Goal: Find specific page/section: Find specific page/section

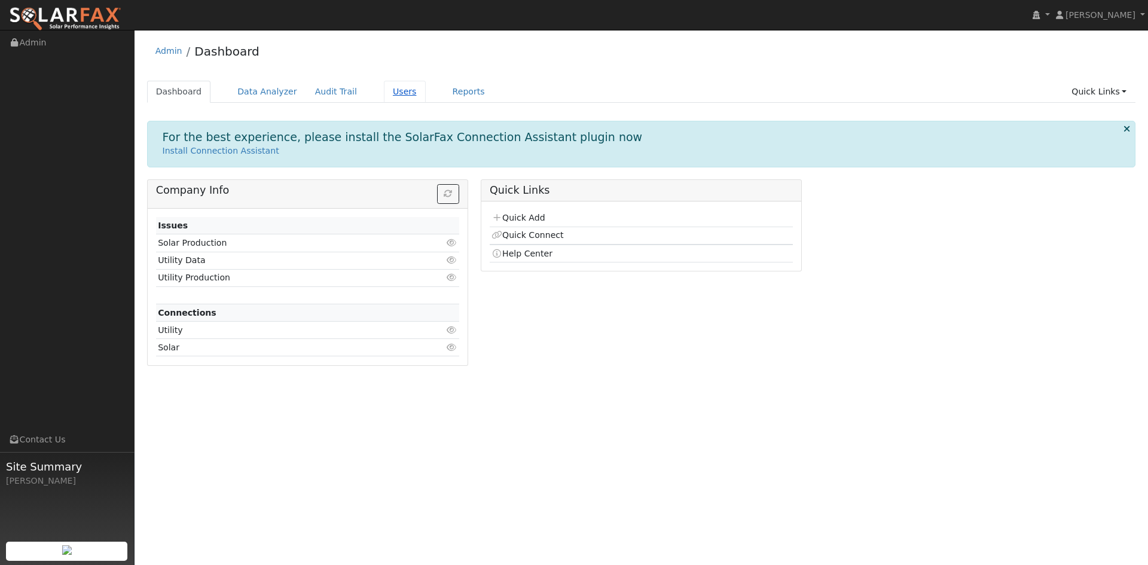
click at [384, 87] on link "Users" at bounding box center [405, 92] width 42 height 22
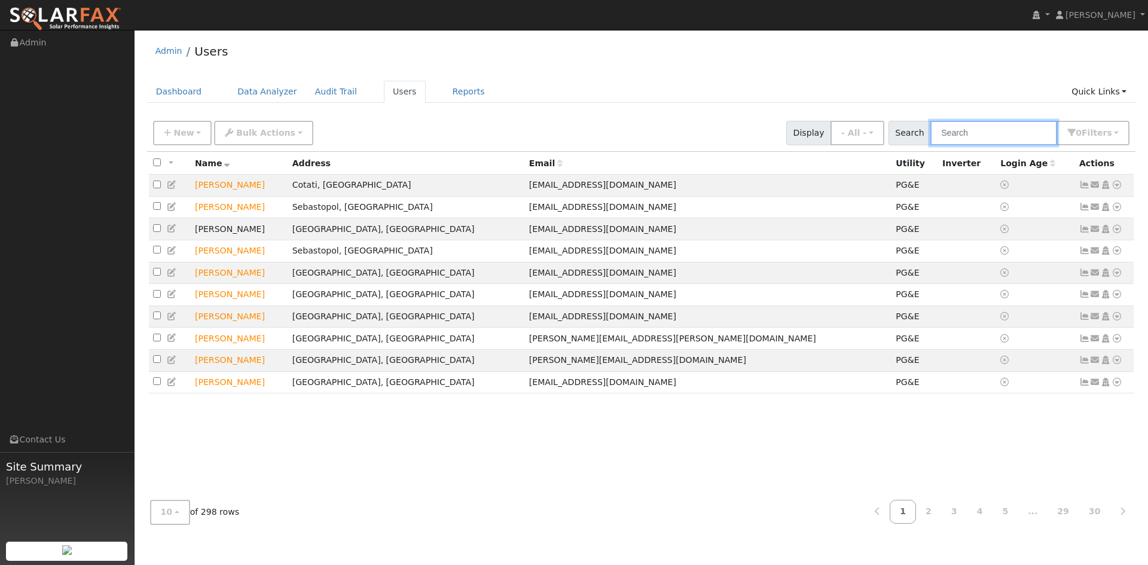
click at [1005, 135] on input "text" at bounding box center [993, 133] width 127 height 25
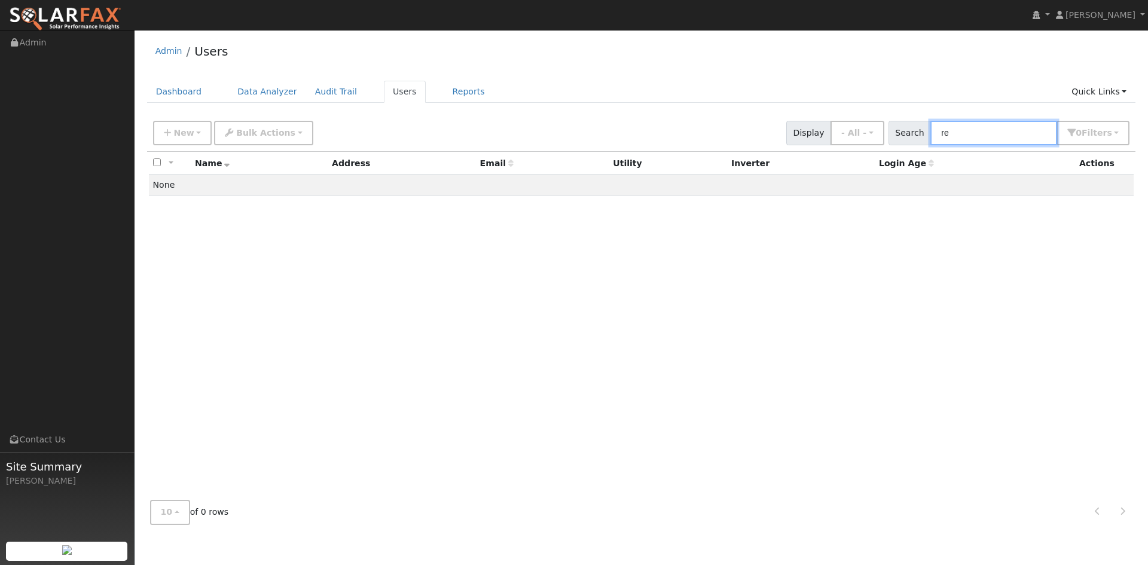
type input "r"
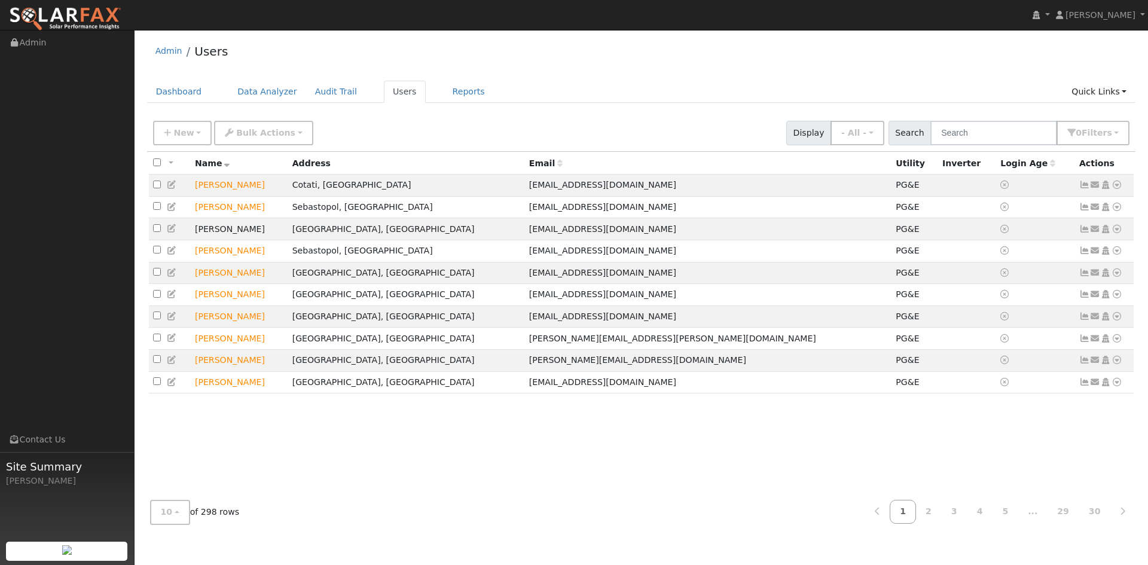
click at [100, 276] on ul "Navigation Admin Links Contact Us Site Summary Dustin Fildes" at bounding box center [67, 312] width 134 height 565
